Goal: Go to known website: Access a specific website the user already knows

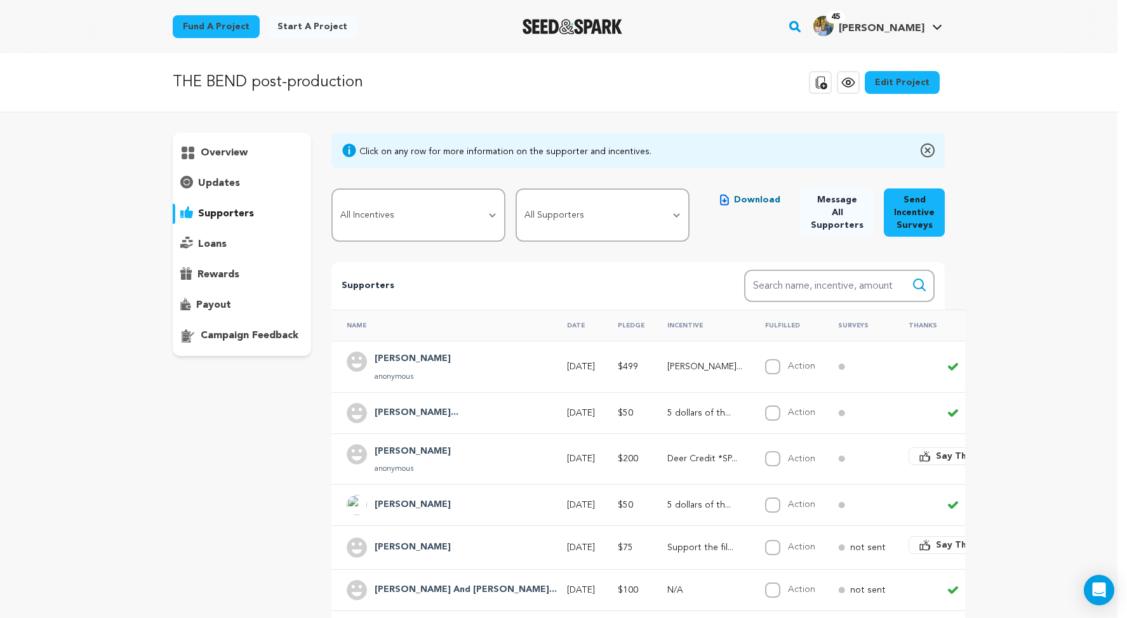
scroll to position [234, 0]
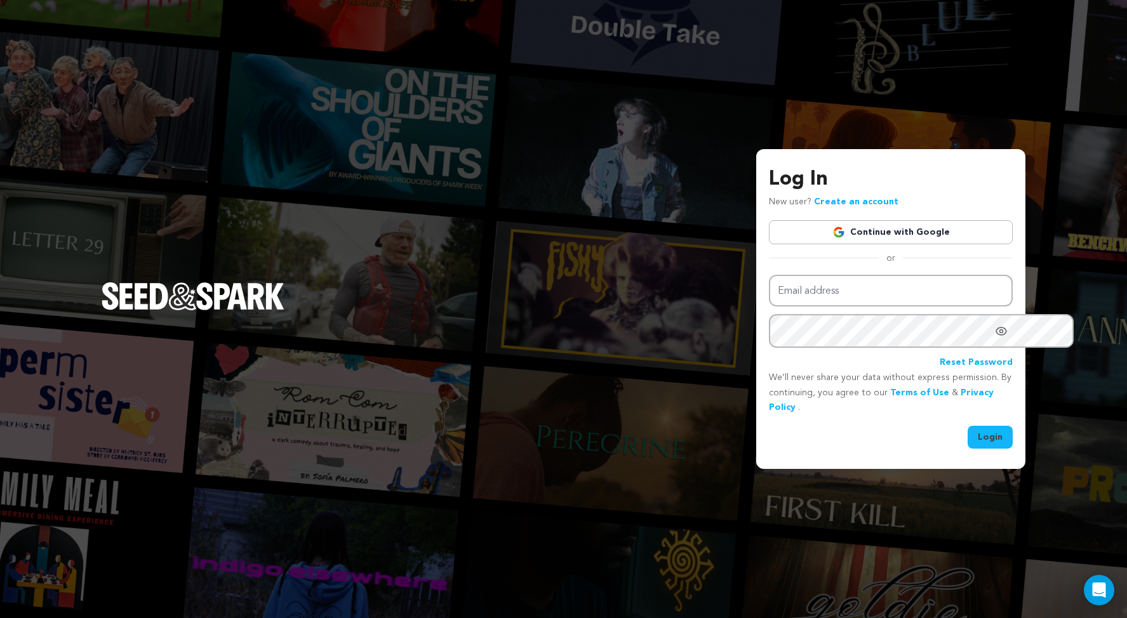
click at [859, 229] on link "Continue with Google" at bounding box center [891, 232] width 244 height 24
